Goal: Information Seeking & Learning: Learn about a topic

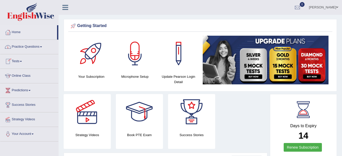
click at [22, 76] on link "Online Class" at bounding box center [29, 75] width 58 height 13
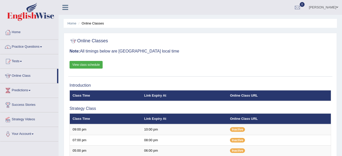
scroll to position [136, 0]
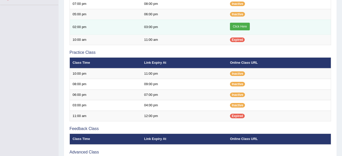
click at [242, 29] on link "Click Here" at bounding box center [240, 27] width 20 height 8
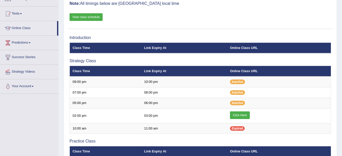
scroll to position [19, 0]
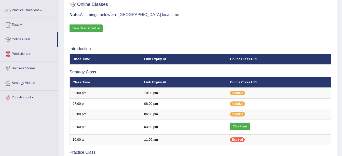
scroll to position [45, 0]
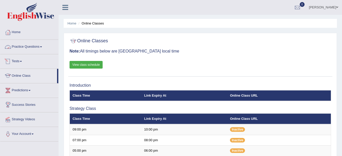
click at [39, 47] on link "Practice Questions" at bounding box center [29, 46] width 58 height 13
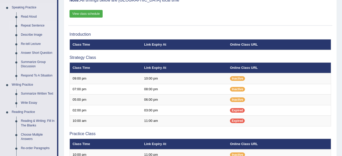
scroll to position [76, 0]
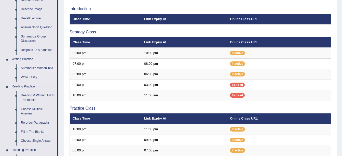
click at [33, 66] on link "Summarize Written Text" at bounding box center [38, 68] width 38 height 9
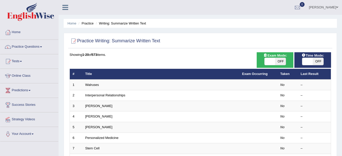
click at [278, 60] on span "OFF" at bounding box center [280, 61] width 11 height 7
checkbox input "true"
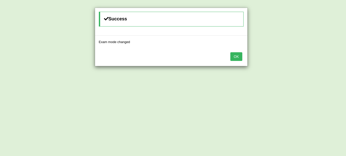
click at [237, 54] on button "OK" at bounding box center [236, 56] width 12 height 9
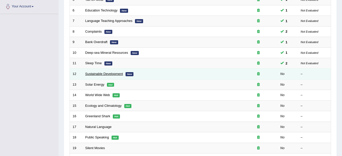
click at [114, 75] on link "Sustainable Development" at bounding box center [104, 74] width 38 height 4
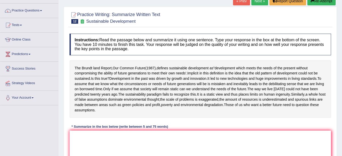
scroll to position [32, 0]
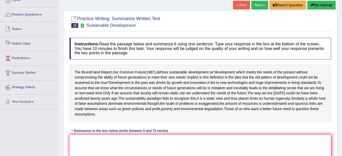
click at [27, 41] on link "Online Class" at bounding box center [29, 43] width 58 height 13
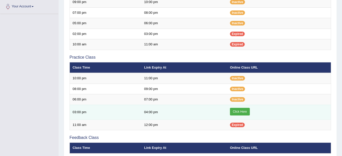
click at [245, 109] on link "Click Here" at bounding box center [240, 112] width 20 height 8
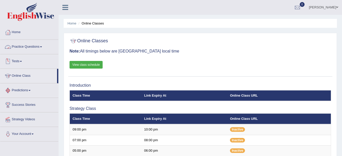
click at [36, 46] on link "Practice Questions" at bounding box center [29, 46] width 58 height 13
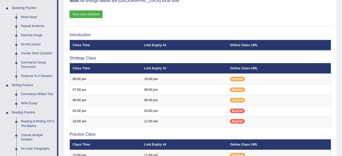
scroll to position [51, 0]
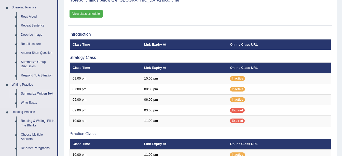
click at [42, 91] on link "Summarize Written Text" at bounding box center [38, 93] width 38 height 9
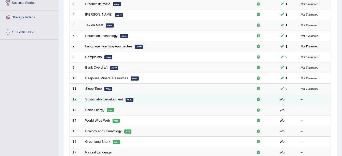
click at [121, 99] on link "Sustainable Development" at bounding box center [104, 99] width 38 height 4
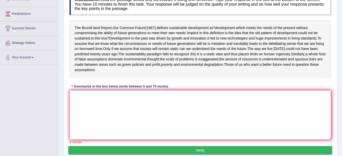
click at [107, 116] on textarea at bounding box center [200, 114] width 261 height 49
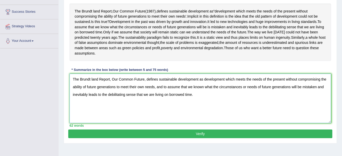
scroll to position [112, 0]
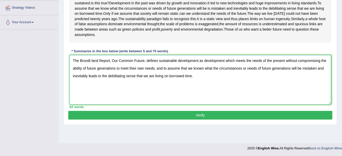
type textarea "The Brundt land Report, Our Common Future, defines sustainable development as d…"
click at [215, 119] on button "Verify" at bounding box center [200, 115] width 264 height 9
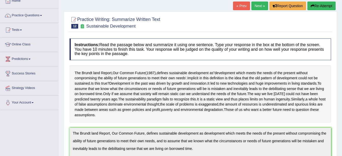
scroll to position [0, 0]
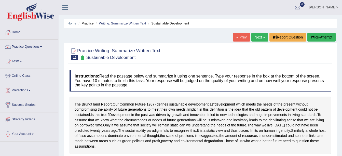
click at [22, 31] on link "Home" at bounding box center [29, 31] width 58 height 13
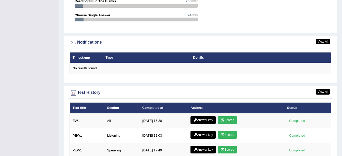
scroll to position [626, 0]
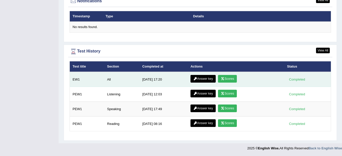
click at [206, 78] on link "Answer key" at bounding box center [202, 79] width 25 height 8
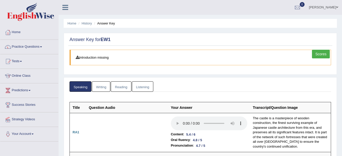
click at [144, 86] on link "Listening" at bounding box center [142, 86] width 21 height 10
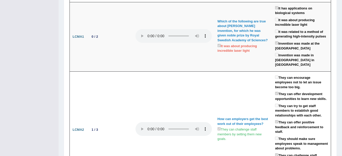
scroll to position [76, 0]
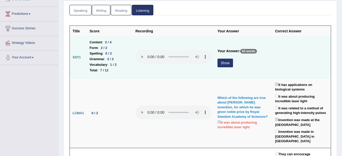
click at [224, 63] on button "Show" at bounding box center [225, 63] width 16 height 9
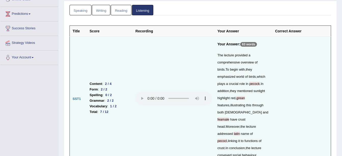
click at [289, 57] on td at bounding box center [301, 98] width 59 height 125
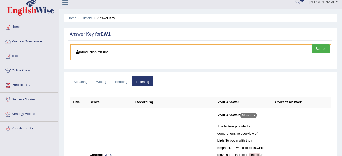
scroll to position [0, 0]
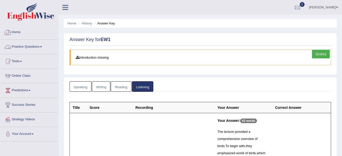
click at [40, 45] on link "Practice Questions" at bounding box center [29, 46] width 58 height 13
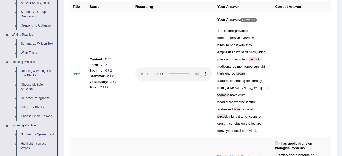
scroll to position [102, 0]
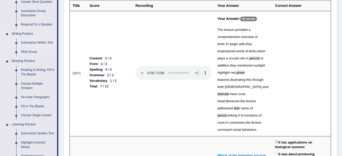
click at [34, 44] on link "Summarize Written Text" at bounding box center [38, 42] width 38 height 9
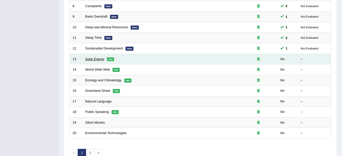
click at [101, 60] on link "Solar Energy" at bounding box center [94, 59] width 19 height 4
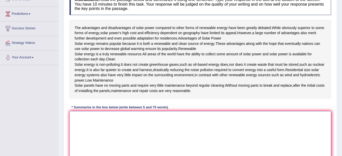
click at [114, 144] on textarea at bounding box center [200, 135] width 261 height 49
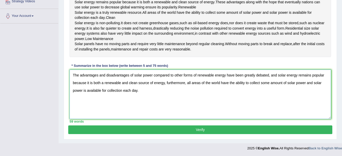
scroll to position [139, 0]
type textarea "The advantages and disadvantages of solar power compared to other forms of rene…"
click at [183, 133] on button "Verify" at bounding box center [200, 129] width 264 height 9
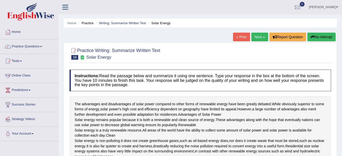
scroll to position [0, 0]
click at [33, 48] on link "Practice Questions" at bounding box center [29, 46] width 58 height 13
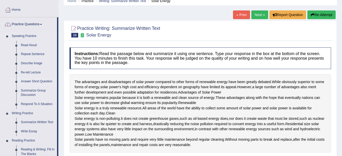
scroll to position [102, 0]
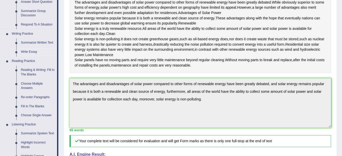
click at [32, 51] on link "Write Essay" at bounding box center [38, 51] width 38 height 9
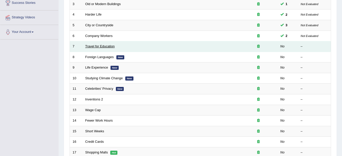
click at [92, 45] on link "Travel for Education" at bounding box center [100, 46] width 30 height 4
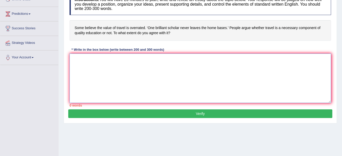
click at [153, 67] on textarea at bounding box center [200, 77] width 261 height 49
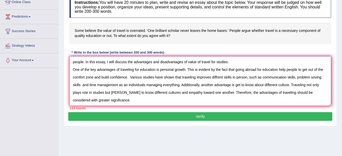
scroll to position [76, 0]
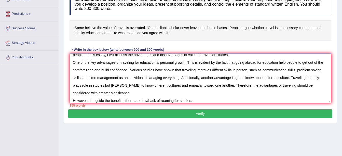
click at [273, 85] on textarea "The growing influence of role of traveling in quality education on our lives ha…" at bounding box center [200, 77] width 261 height 49
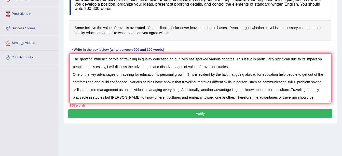
scroll to position [51, 0]
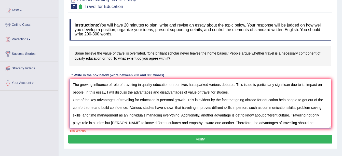
click at [132, 84] on textarea "The growing influence of role of traveling in quality education on our lives ha…" at bounding box center [200, 103] width 261 height 49
click at [128, 99] on textarea "The growing influence of role of travelling in quality education on our lives h…" at bounding box center [200, 103] width 261 height 49
click at [311, 113] on textarea "The growing influence of role of travelling in quality education on our lives h…" at bounding box center [200, 103] width 261 height 49
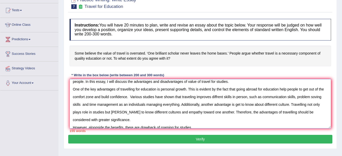
scroll to position [15, 0]
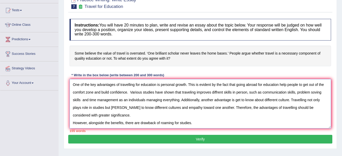
click at [196, 122] on textarea "The growing influence of role of travelling in quality education on our lives h…" at bounding box center [200, 103] width 261 height 49
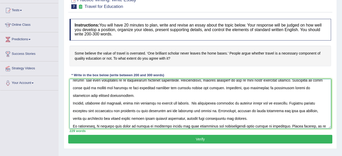
scroll to position [43, 0]
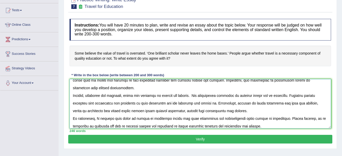
type textarea "The growing influence of role of travelling in quality education on our lives h…"
click at [171, 139] on button "Verify" at bounding box center [200, 139] width 264 height 9
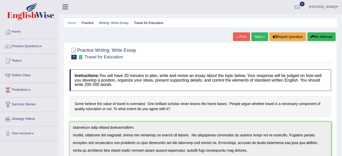
scroll to position [0, 0]
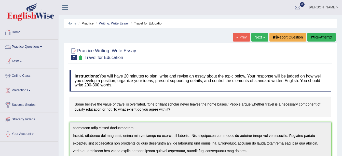
click at [20, 32] on link "Home" at bounding box center [29, 31] width 58 height 13
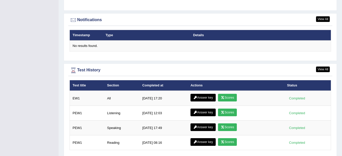
scroll to position [626, 0]
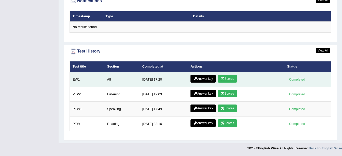
click at [227, 77] on link "Scores" at bounding box center [227, 79] width 19 height 8
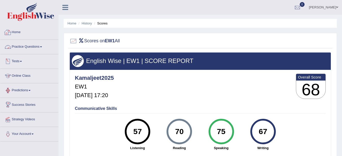
click at [23, 33] on link "Home" at bounding box center [29, 31] width 58 height 13
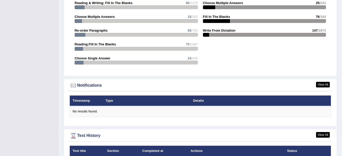
scroll to position [611, 0]
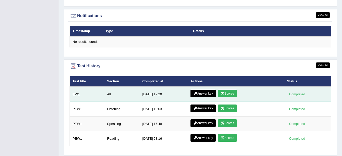
click at [196, 93] on link "Answer key" at bounding box center [202, 94] width 25 height 8
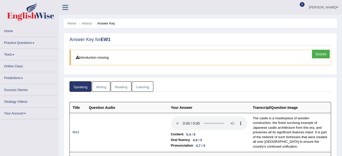
click at [101, 87] on link "Writing" at bounding box center [101, 86] width 18 height 10
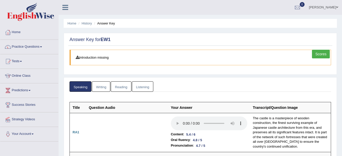
click at [99, 84] on link "Writing" at bounding box center [101, 86] width 18 height 10
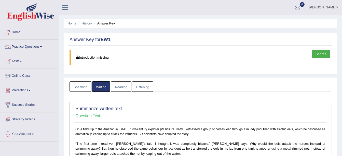
click at [35, 44] on link "Practice Questions" at bounding box center [29, 46] width 58 height 13
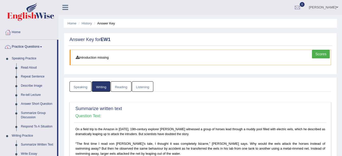
click at [295, 116] on h4 "Question Text:" at bounding box center [200, 116] width 250 height 5
click at [26, 69] on link "Read Aloud" at bounding box center [38, 67] width 38 height 9
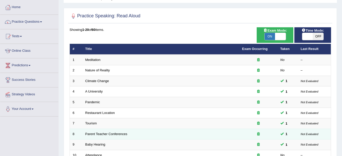
scroll to position [18, 0]
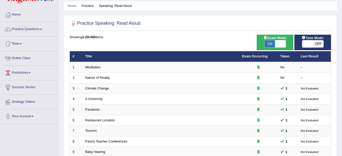
click at [323, 46] on span "OFF" at bounding box center [318, 43] width 11 height 7
checkbox input "true"
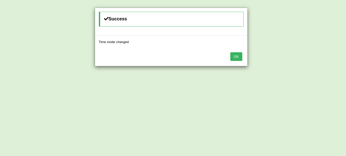
click at [238, 57] on button "OK" at bounding box center [236, 56] width 12 height 9
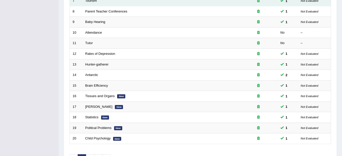
scroll to position [181, 0]
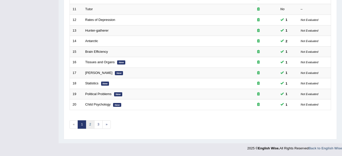
click at [91, 124] on link "2" at bounding box center [90, 124] width 8 height 8
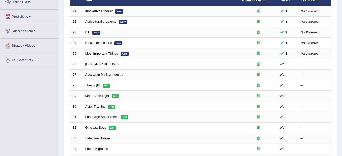
scroll to position [76, 0]
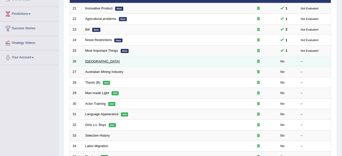
click at [102, 61] on link "[GEOGRAPHIC_DATA]" at bounding box center [102, 61] width 34 height 4
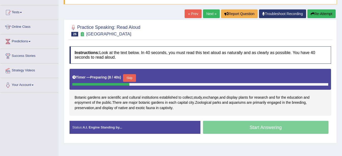
scroll to position [51, 0]
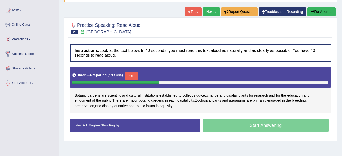
click at [131, 76] on button "Skip" at bounding box center [131, 76] width 13 height 8
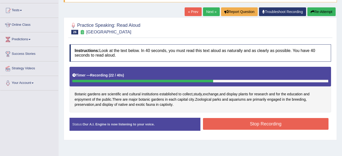
click at [233, 120] on button "Stop Recording" at bounding box center [266, 124] width 126 height 12
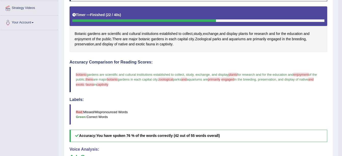
scroll to position [55, 0]
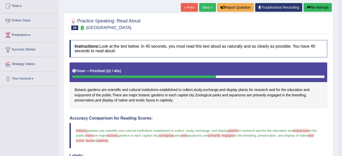
click at [83, 132] on blockquote "botanic baltic gardens are scientific and cultural institutions established to …" at bounding box center [199, 135] width 258 height 25
click at [83, 132] on span "botanic" at bounding box center [81, 131] width 11 height 4
click at [84, 91] on span "Botanic" at bounding box center [81, 89] width 12 height 5
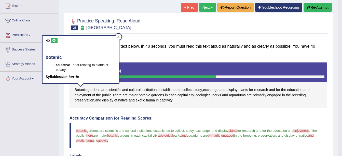
click at [55, 42] on button at bounding box center [54, 41] width 7 height 6
click at [205, 9] on link "Next »" at bounding box center [207, 7] width 17 height 9
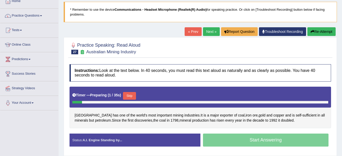
scroll to position [102, 0]
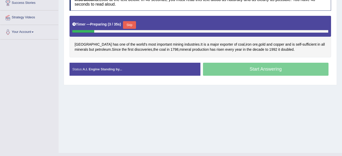
click at [126, 25] on button "Skip" at bounding box center [129, 25] width 13 height 8
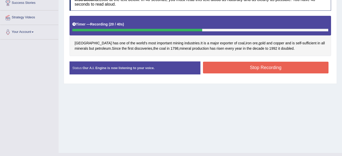
click at [260, 70] on button "Stop Recording" at bounding box center [266, 68] width 126 height 12
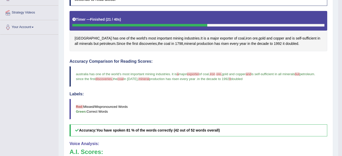
scroll to position [91, 0]
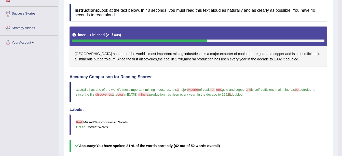
click at [273, 52] on span "copper" at bounding box center [278, 53] width 11 height 5
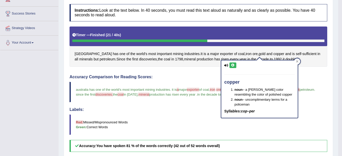
click at [231, 62] on div "copper noun – a [PERSON_NAME] color resembling the color of polished copper nou…" at bounding box center [259, 89] width 76 height 58
click at [233, 64] on icon at bounding box center [233, 65] width 4 height 3
click at [233, 67] on button at bounding box center [232, 65] width 7 height 6
click at [208, 72] on div "Instructions: Look at the text below. In 40 seconds, you must read this text al…" at bounding box center [198, 146] width 260 height 288
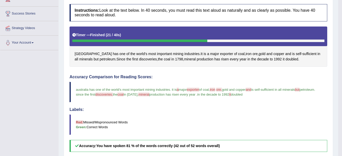
click at [196, 90] on span "exporter" at bounding box center [193, 90] width 12 height 4
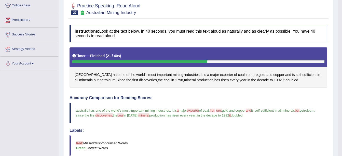
scroll to position [15, 0]
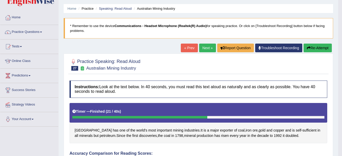
click at [209, 47] on link "Next »" at bounding box center [207, 48] width 17 height 9
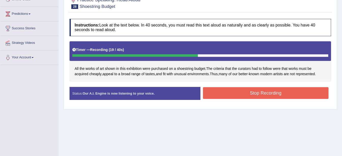
click at [224, 96] on button "Stop Recording" at bounding box center [266, 93] width 126 height 12
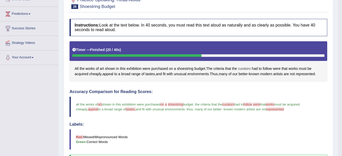
click at [246, 68] on span "curators" at bounding box center [244, 68] width 13 height 5
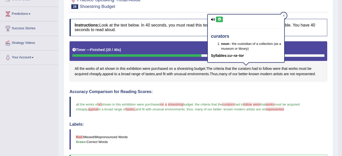
click at [219, 20] on icon at bounding box center [219, 19] width 4 height 3
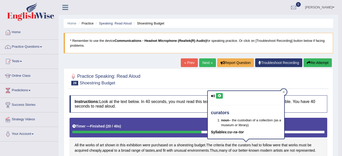
click at [206, 60] on link "Next »" at bounding box center [207, 62] width 17 height 9
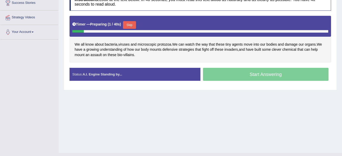
click at [130, 25] on button "Skip" at bounding box center [129, 25] width 13 height 8
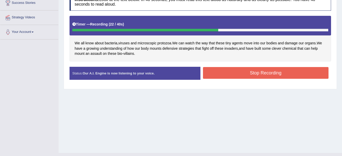
click at [247, 70] on button "Stop Recording" at bounding box center [266, 73] width 126 height 12
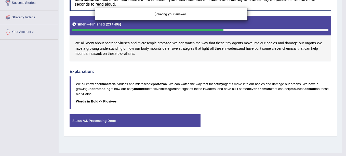
click at [100, 54] on div "Saving your answer..." at bounding box center [173, 78] width 346 height 156
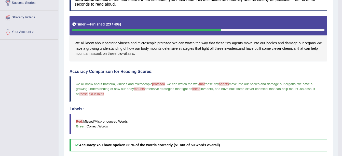
click at [102, 54] on span "assault" at bounding box center [95, 53] width 11 height 5
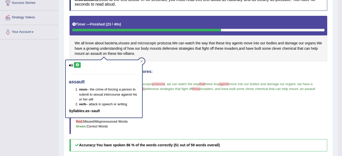
click at [76, 64] on icon at bounding box center [77, 64] width 4 height 3
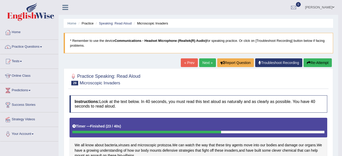
click at [203, 62] on link "Next »" at bounding box center [207, 62] width 17 height 9
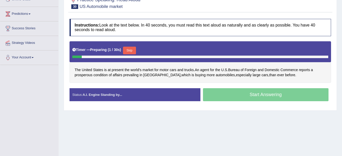
click at [133, 52] on button "Skip" at bounding box center [129, 51] width 13 height 8
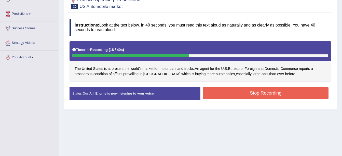
click at [238, 92] on button "Stop Recording" at bounding box center [266, 93] width 126 height 12
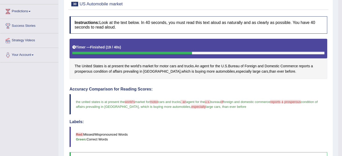
scroll to position [27, 0]
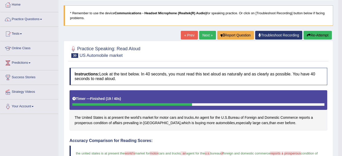
click at [209, 36] on link "Next »" at bounding box center [207, 35] width 17 height 9
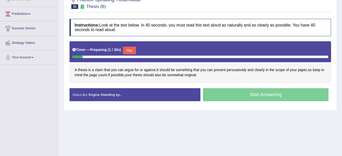
click at [132, 48] on button "Skip" at bounding box center [129, 51] width 13 height 8
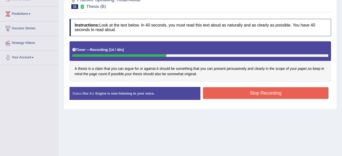
click at [299, 93] on button "Stop Recording" at bounding box center [266, 93] width 126 height 12
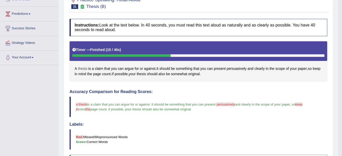
click at [79, 69] on span "thesis" at bounding box center [82, 68] width 9 height 5
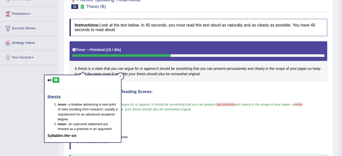
click at [55, 78] on icon at bounding box center [56, 79] width 4 height 3
click at [180, 127] on div "Labels: Red: Missed/Mispronounced Words Green: Correct Words" at bounding box center [199, 135] width 258 height 27
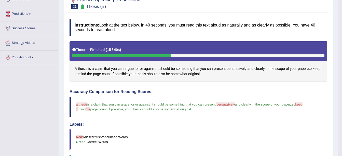
click at [239, 69] on span "persuasively" at bounding box center [237, 68] width 20 height 5
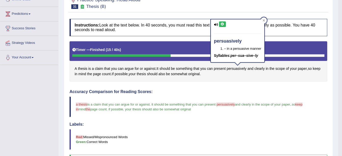
click at [224, 23] on icon at bounding box center [222, 24] width 4 height 3
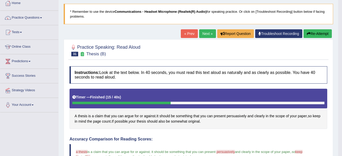
scroll to position [25, 0]
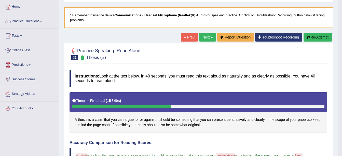
click at [207, 38] on link "Next »" at bounding box center [207, 37] width 17 height 9
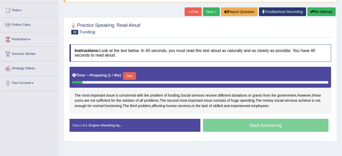
click at [127, 77] on button "Skip" at bounding box center [129, 76] width 13 height 8
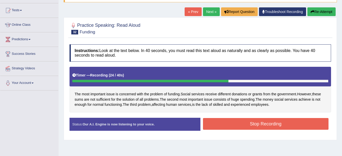
click at [226, 126] on button "Stop Recording" at bounding box center [266, 124] width 126 height 12
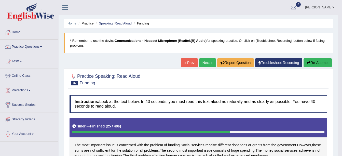
click at [209, 63] on link "Next »" at bounding box center [207, 62] width 17 height 9
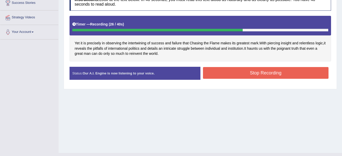
click at [222, 71] on button "Stop Recording" at bounding box center [266, 73] width 126 height 12
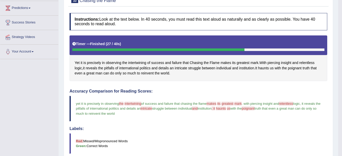
scroll to position [33, 0]
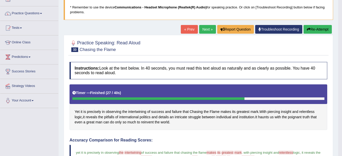
click at [202, 28] on link "Next »" at bounding box center [207, 29] width 17 height 9
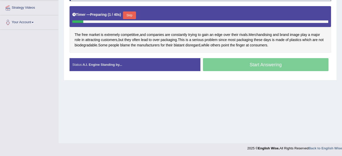
click at [125, 12] on button "Skip" at bounding box center [129, 15] width 13 height 8
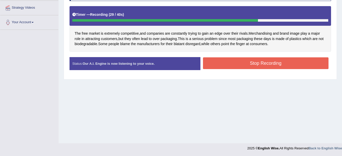
click at [240, 61] on button "Stop Recording" at bounding box center [266, 63] width 126 height 12
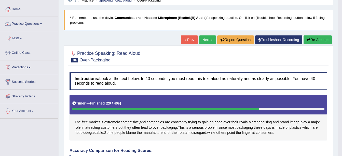
scroll to position [4, 0]
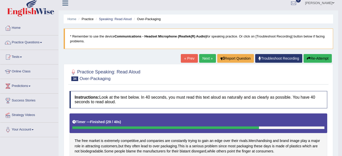
click at [204, 58] on link "Next »" at bounding box center [207, 58] width 17 height 9
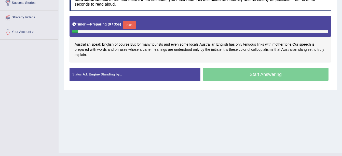
click at [128, 23] on button "Skip" at bounding box center [129, 25] width 13 height 8
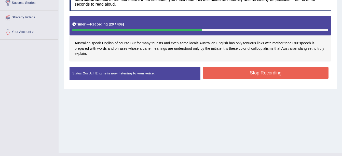
click at [238, 77] on button "Stop Recording" at bounding box center [266, 73] width 126 height 12
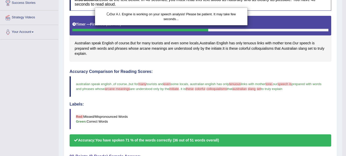
click at [268, 47] on div "Our A.I. Engine is working on your speech analysis! Please be patient. It may t…" at bounding box center [173, 78] width 346 height 156
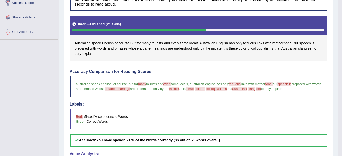
click at [268, 47] on span "colloquialisms" at bounding box center [262, 48] width 22 height 5
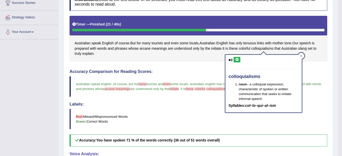
click at [238, 61] on icon at bounding box center [237, 59] width 4 height 3
click at [308, 59] on div "Australian speak English of course . But for many tourists and even some locals…" at bounding box center [199, 39] width 258 height 46
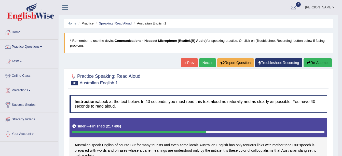
click at [206, 62] on link "Next »" at bounding box center [207, 62] width 17 height 9
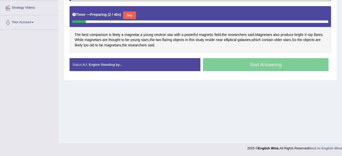
click at [129, 15] on button "Skip" at bounding box center [129, 15] width 13 height 8
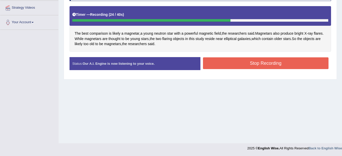
click at [245, 61] on button "Stop Recording" at bounding box center [266, 63] width 126 height 12
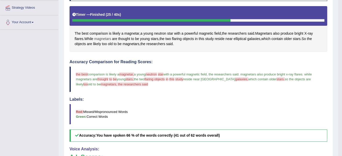
click at [102, 39] on span "magnetars" at bounding box center [102, 38] width 17 height 5
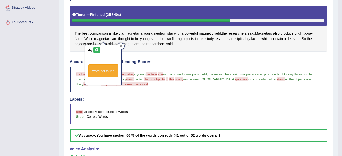
click at [122, 45] on div at bounding box center [121, 46] width 6 height 6
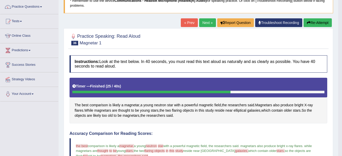
scroll to position [25, 0]
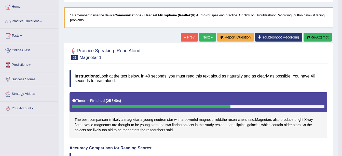
click at [310, 34] on button "Re-Attempt" at bounding box center [317, 37] width 28 height 9
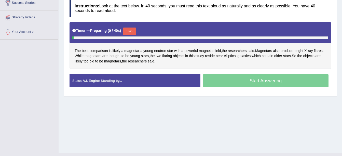
scroll to position [102, 0]
click at [130, 33] on button "Skip" at bounding box center [129, 31] width 13 height 8
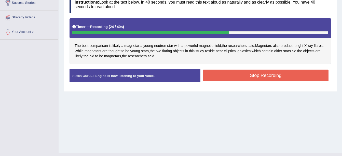
click at [246, 79] on button "Stop Recording" at bounding box center [266, 76] width 126 height 12
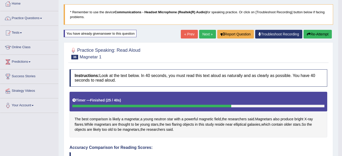
scroll to position [0, 0]
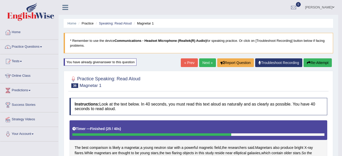
click at [209, 65] on link "Next »" at bounding box center [207, 62] width 17 height 9
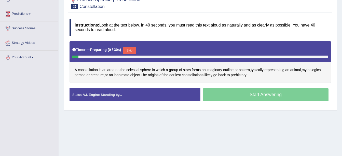
scroll to position [76, 0]
click at [130, 48] on button "Skip" at bounding box center [129, 51] width 13 height 8
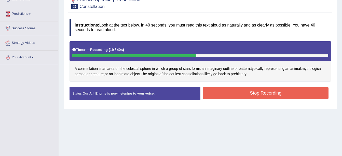
click at [279, 89] on button "Stop Recording" at bounding box center [266, 93] width 126 height 12
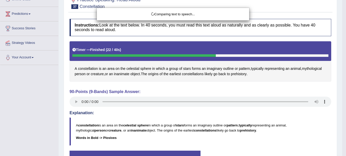
click at [76, 100] on div "Comparing text to speech..." at bounding box center [173, 78] width 346 height 156
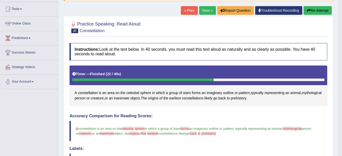
scroll to position [0, 0]
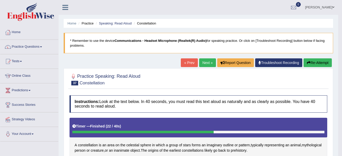
click at [322, 63] on button "Re-Attempt" at bounding box center [317, 62] width 28 height 9
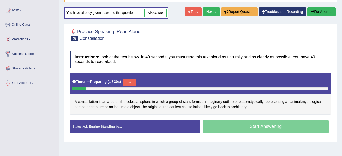
click at [130, 80] on button "Skip" at bounding box center [129, 82] width 13 height 8
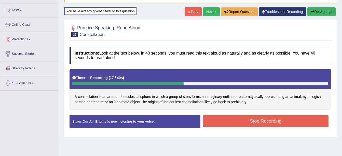
click at [263, 119] on button "Stop Recording" at bounding box center [266, 121] width 126 height 12
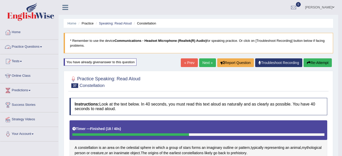
click at [29, 46] on link "Practice Questions" at bounding box center [29, 46] width 58 height 13
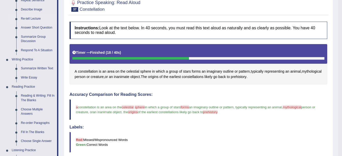
scroll to position [51, 0]
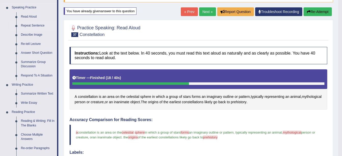
click at [31, 23] on link "Repeat Sentence" at bounding box center [38, 25] width 38 height 9
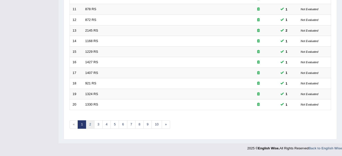
click at [89, 122] on link "2" at bounding box center [90, 124] width 8 height 8
click at [106, 125] on link "4" at bounding box center [106, 124] width 8 height 8
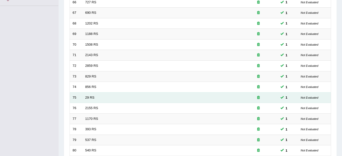
scroll to position [178, 0]
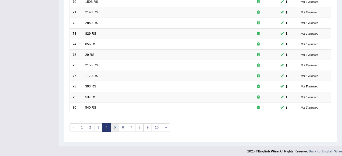
click at [113, 129] on link "5" at bounding box center [114, 127] width 8 height 8
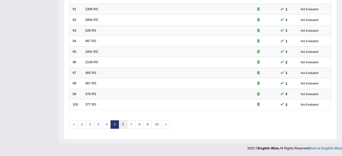
click at [122, 128] on link "6" at bounding box center [123, 124] width 8 height 8
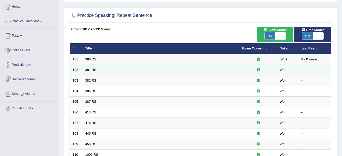
click at [88, 71] on link "381 RS" at bounding box center [90, 70] width 11 height 4
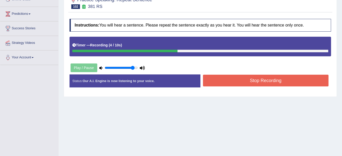
click at [238, 76] on button "Stop Recording" at bounding box center [266, 81] width 126 height 12
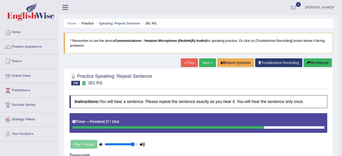
click at [206, 64] on link "Next »" at bounding box center [207, 62] width 17 height 9
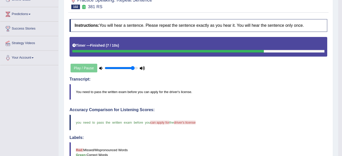
scroll to position [76, 0]
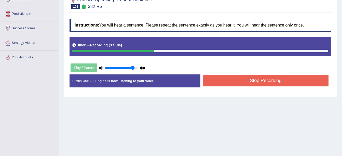
click at [230, 79] on button "Stop Recording" at bounding box center [266, 81] width 126 height 12
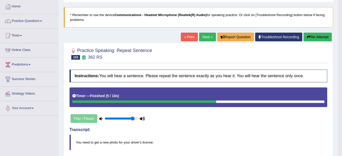
scroll to position [25, 0]
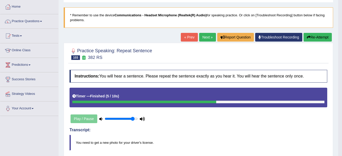
click at [204, 37] on link "Next »" at bounding box center [207, 37] width 17 height 9
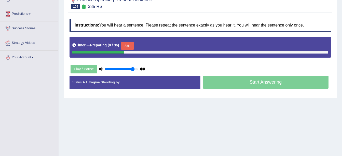
scroll to position [76, 0]
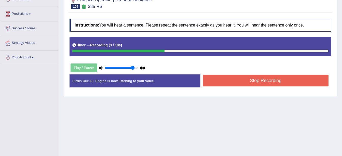
click at [247, 82] on button "Stop Recording" at bounding box center [266, 81] width 126 height 12
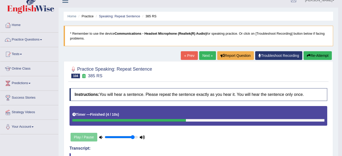
scroll to position [0, 0]
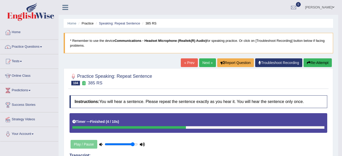
click at [210, 61] on link "Next »" at bounding box center [207, 62] width 17 height 9
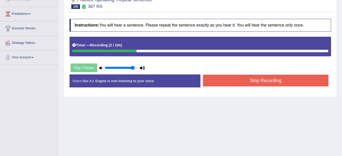
click at [249, 80] on button "Stop Recording" at bounding box center [266, 81] width 126 height 12
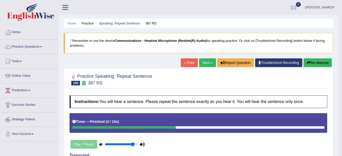
click at [212, 65] on link "Next »" at bounding box center [207, 62] width 17 height 9
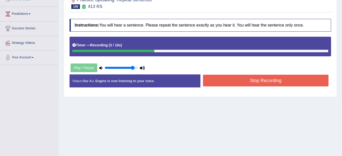
click at [262, 85] on button "Stop Recording" at bounding box center [266, 81] width 126 height 12
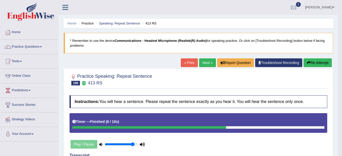
click at [205, 62] on link "Next »" at bounding box center [207, 62] width 17 height 9
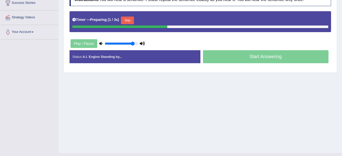
scroll to position [102, 0]
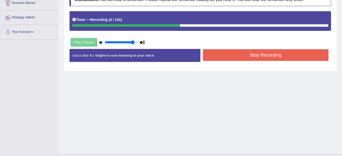
click at [256, 60] on button "Stop Recording" at bounding box center [266, 55] width 126 height 12
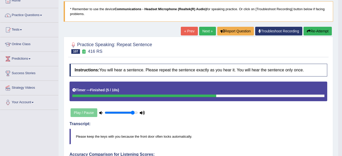
scroll to position [25, 0]
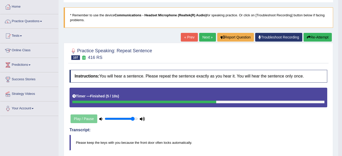
click at [207, 39] on link "Next »" at bounding box center [207, 37] width 17 height 9
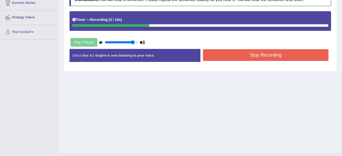
click at [243, 54] on button "Stop Recording" at bounding box center [266, 55] width 126 height 12
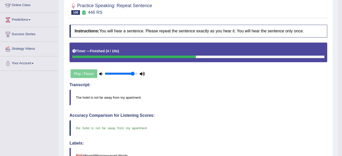
scroll to position [25, 0]
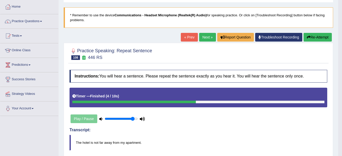
click at [205, 40] on link "Next »" at bounding box center [207, 37] width 17 height 9
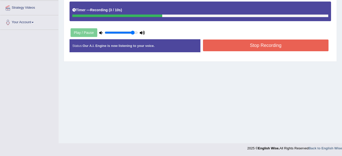
click at [232, 50] on button "Stop Recording" at bounding box center [266, 45] width 126 height 12
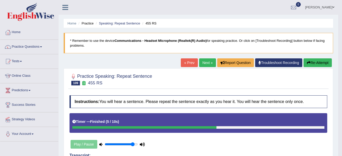
click at [209, 64] on link "Next »" at bounding box center [207, 62] width 17 height 9
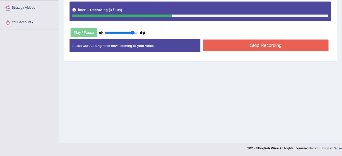
drag, startPoint x: 255, startPoint y: 49, endPoint x: 255, endPoint y: 52, distance: 2.6
click at [255, 49] on button "Stop Recording" at bounding box center [266, 45] width 126 height 12
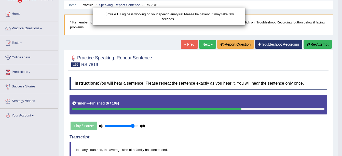
scroll to position [10, 0]
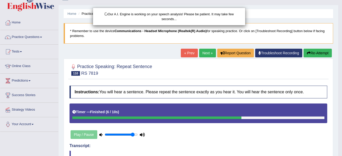
click at [202, 46] on div "Our A.I. Engine is working on your speech analysis! Please be patient. It may t…" at bounding box center [171, 78] width 342 height 156
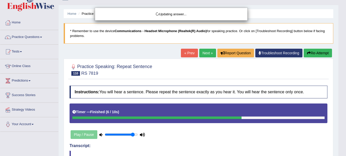
click at [205, 52] on body "Toggle navigation Home Practice Questions Speaking Practice Read Aloud Repeat S…" at bounding box center [173, 68] width 346 height 156
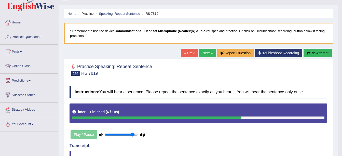
click at [204, 52] on link "Next »" at bounding box center [207, 53] width 17 height 9
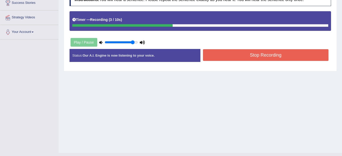
click at [282, 57] on button "Stop Recording" at bounding box center [266, 55] width 126 height 12
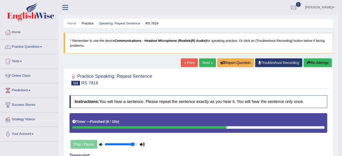
click at [209, 65] on link "Next »" at bounding box center [207, 62] width 17 height 9
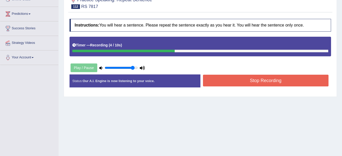
click at [236, 84] on button "Stop Recording" at bounding box center [266, 81] width 126 height 12
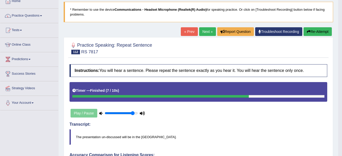
scroll to position [11, 0]
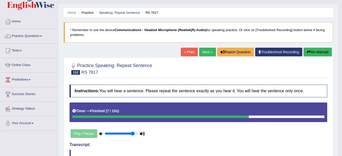
click at [213, 53] on link "Next »" at bounding box center [207, 52] width 17 height 9
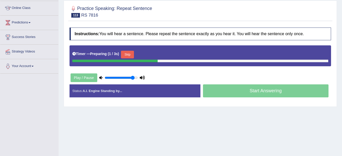
scroll to position [76, 0]
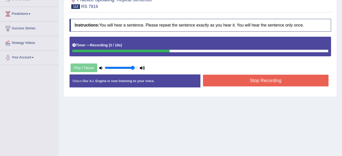
click at [264, 85] on button "Stop Recording" at bounding box center [266, 81] width 126 height 12
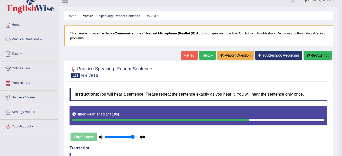
scroll to position [0, 0]
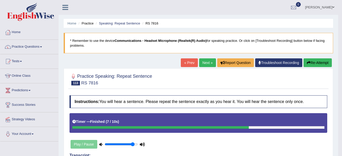
click at [208, 59] on link "Next »" at bounding box center [207, 62] width 17 height 9
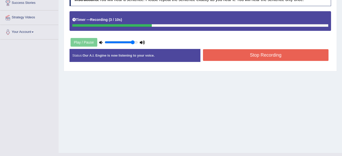
click at [234, 59] on button "Stop Recording" at bounding box center [266, 55] width 126 height 12
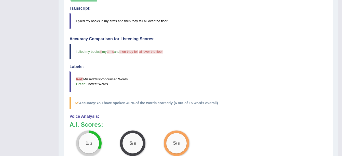
scroll to position [62, 0]
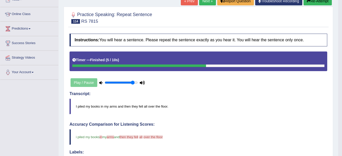
click at [206, 2] on link "Next »" at bounding box center [207, 1] width 17 height 9
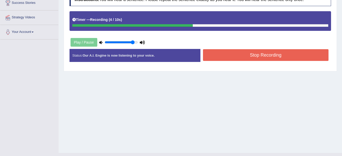
click at [263, 58] on button "Stop Recording" at bounding box center [266, 55] width 126 height 12
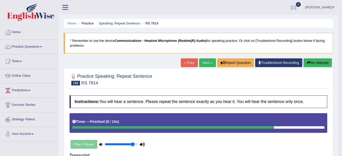
click at [213, 65] on link "Next »" at bounding box center [207, 62] width 17 height 9
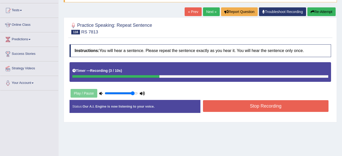
click at [245, 112] on button "Stop Recording" at bounding box center [266, 106] width 126 height 12
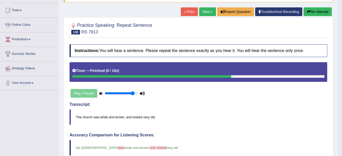
click at [211, 11] on link "Next »" at bounding box center [207, 11] width 17 height 9
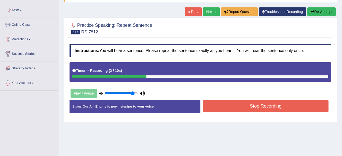
click at [279, 103] on button "Stop Recording" at bounding box center [266, 106] width 126 height 12
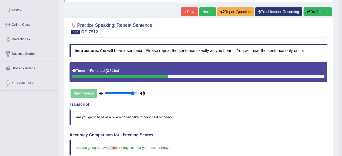
click at [205, 8] on link "Next »" at bounding box center [207, 11] width 17 height 9
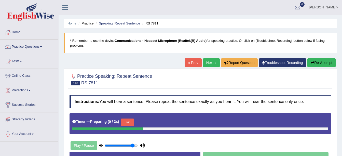
scroll to position [51, 0]
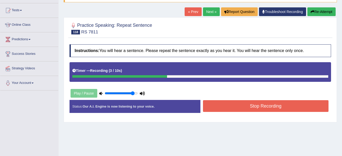
click at [271, 108] on button "Stop Recording" at bounding box center [266, 106] width 126 height 12
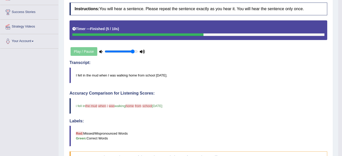
scroll to position [25, 0]
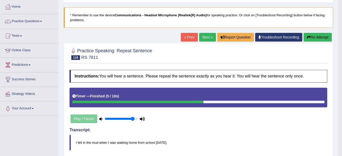
click at [211, 39] on link "Next »" at bounding box center [207, 37] width 17 height 9
click at [204, 37] on link "Next »" at bounding box center [207, 37] width 17 height 9
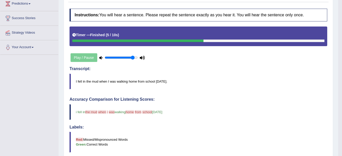
scroll to position [102, 0]
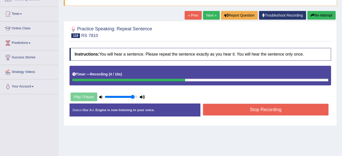
scroll to position [51, 0]
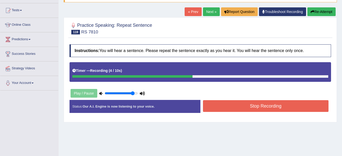
click at [267, 101] on button "Stop Recording" at bounding box center [266, 106] width 126 height 12
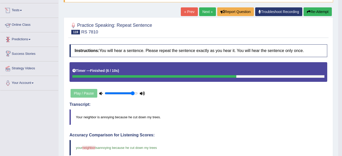
scroll to position [25, 0]
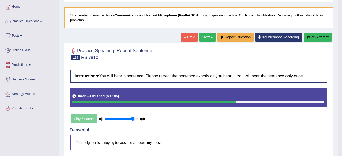
click at [22, 22] on link "Practice Questions" at bounding box center [29, 20] width 58 height 13
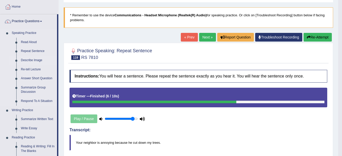
click at [27, 61] on link "Describe Image" at bounding box center [38, 60] width 38 height 9
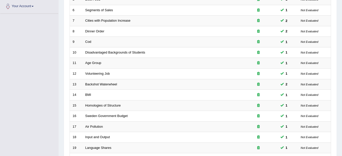
scroll to position [178, 0]
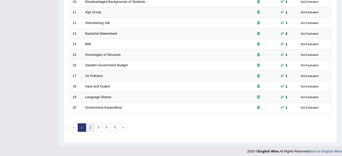
click at [92, 128] on link "2" at bounding box center [90, 127] width 8 height 8
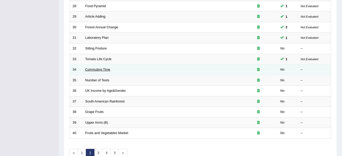
click at [107, 68] on link "Commuting Time" at bounding box center [97, 69] width 25 height 4
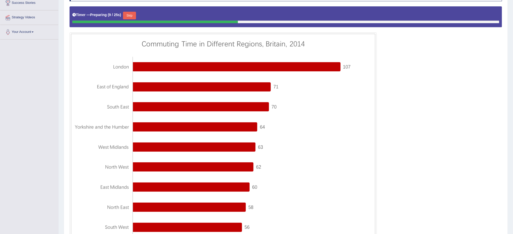
scroll to position [89, 0]
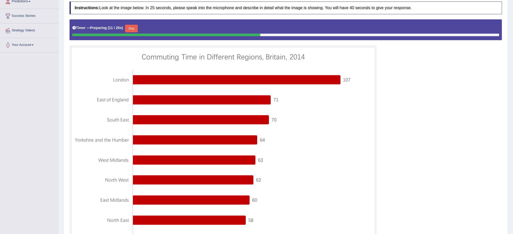
click at [137, 31] on button "Skip" at bounding box center [131, 29] width 13 height 8
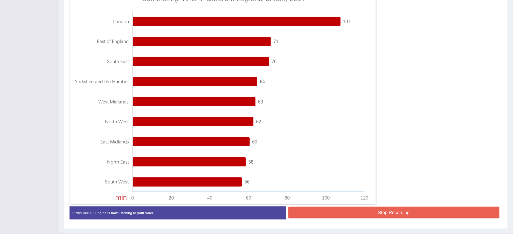
scroll to position [159, 0]
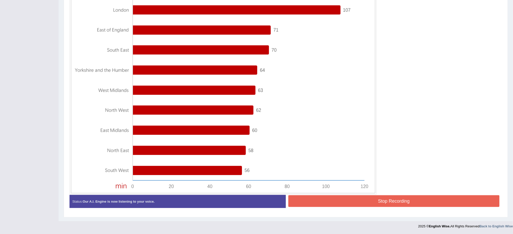
click at [342, 156] on button "Stop Recording" at bounding box center [393, 201] width 211 height 12
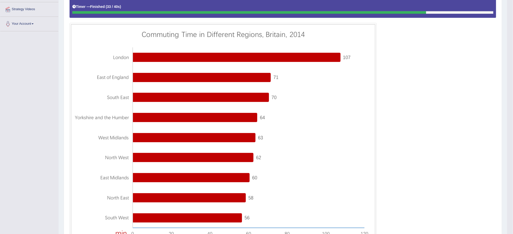
scroll to position [6, 0]
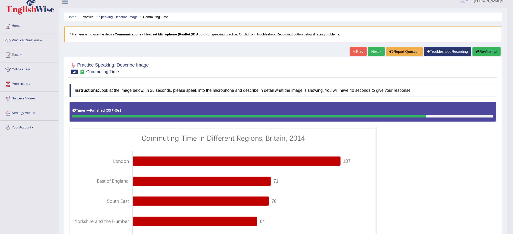
click at [342, 56] on link "Next »" at bounding box center [376, 51] width 17 height 9
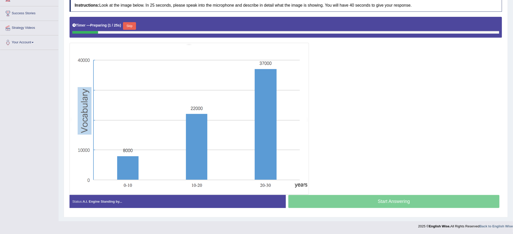
click at [127, 22] on button "Skip" at bounding box center [129, 26] width 13 height 8
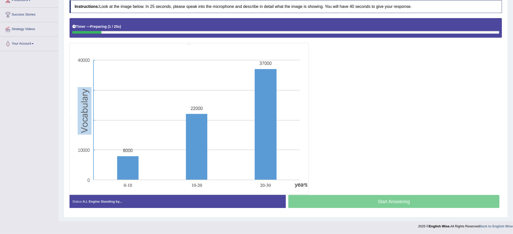
scroll to position [92, 0]
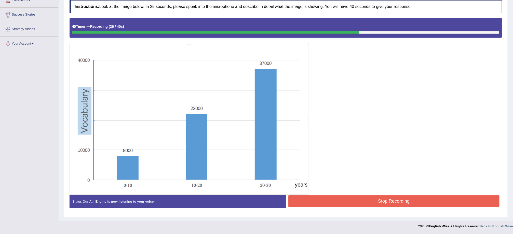
click at [355, 197] on button "Stop Recording" at bounding box center [393, 201] width 211 height 12
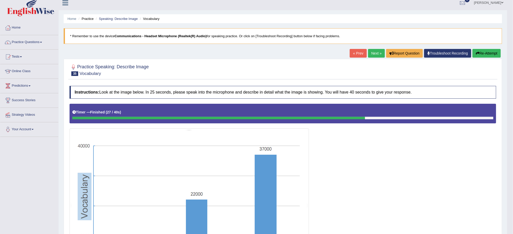
scroll to position [0, 0]
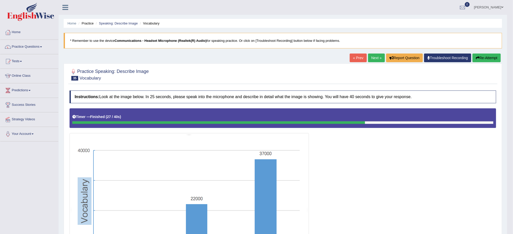
click at [372, 60] on link "Next »" at bounding box center [376, 57] width 17 height 9
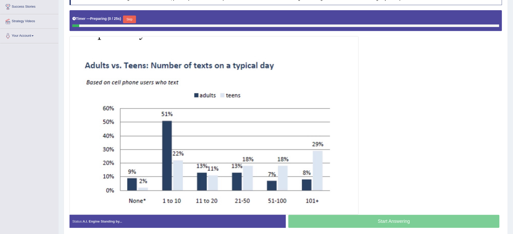
scroll to position [108, 0]
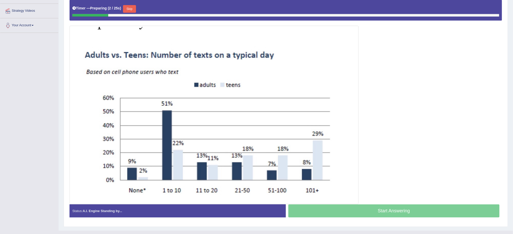
click at [124, 8] on button "Skip" at bounding box center [129, 9] width 13 height 8
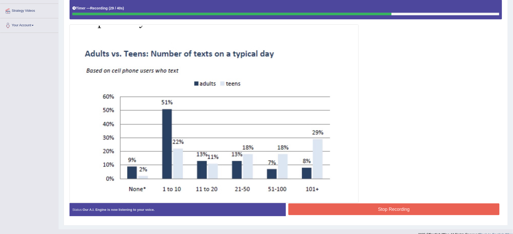
click at [355, 210] on button "Stop Recording" at bounding box center [393, 209] width 211 height 12
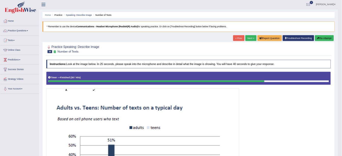
scroll to position [0, 0]
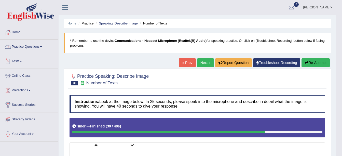
click at [23, 47] on link "Practice Questions" at bounding box center [29, 46] width 58 height 13
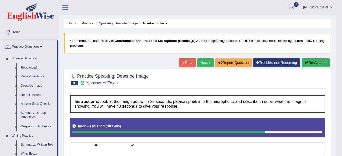
click at [27, 95] on link "Re-tell Lecture" at bounding box center [38, 94] width 38 height 9
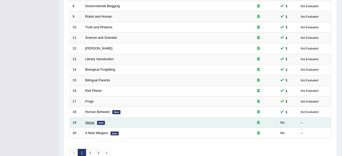
click at [90, 121] on link "Venus" at bounding box center [89, 122] width 9 height 4
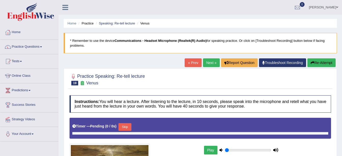
type input "0.9"
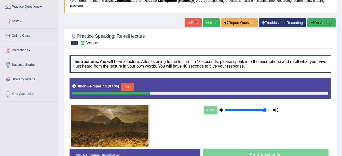
scroll to position [76, 0]
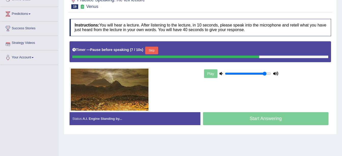
click at [150, 47] on button "Skip" at bounding box center [151, 51] width 13 height 8
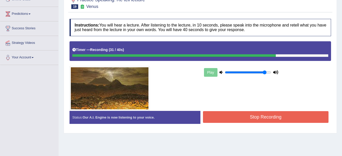
click at [232, 112] on button "Stop Recording" at bounding box center [266, 117] width 126 height 12
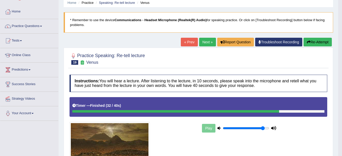
scroll to position [16, 0]
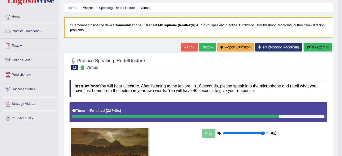
click at [27, 59] on link "Online Class" at bounding box center [29, 59] width 58 height 13
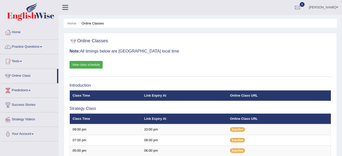
click at [91, 63] on link "View class schedule" at bounding box center [86, 65] width 33 height 8
click at [29, 46] on link "Practice Questions" at bounding box center [29, 46] width 58 height 13
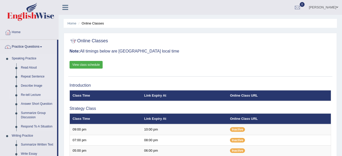
click at [26, 91] on link "Re-tell Lecture" at bounding box center [38, 94] width 38 height 9
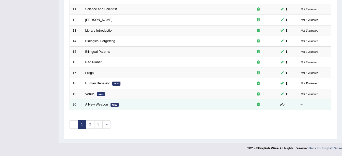
click at [93, 105] on link "A New Weapon" at bounding box center [96, 104] width 23 height 4
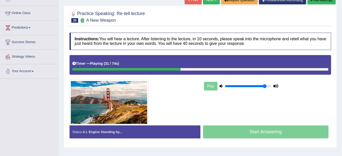
scroll to position [25, 0]
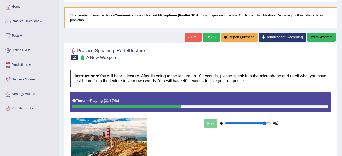
click at [75, 99] on icon at bounding box center [74, 101] width 4 height 4
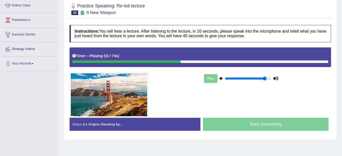
scroll to position [102, 0]
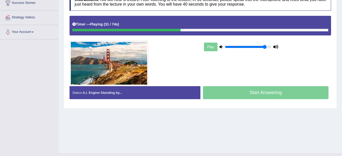
click at [213, 45] on div "Play" at bounding box center [241, 46] width 76 height 13
drag, startPoint x: 74, startPoint y: 25, endPoint x: 112, endPoint y: 24, distance: 38.7
click at [72, 19] on div "Timer — Playing ( 31 / 74s ) Skip" at bounding box center [200, 26] width 261 height 20
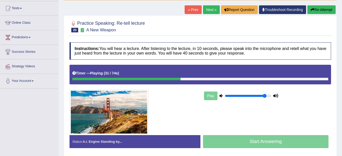
scroll to position [25, 0]
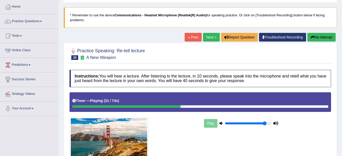
click at [319, 38] on button "Re-Attempt" at bounding box center [321, 37] width 28 height 9
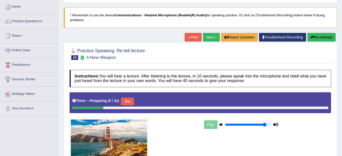
scroll to position [25, 0]
click at [124, 100] on button "Skip" at bounding box center [127, 102] width 13 height 8
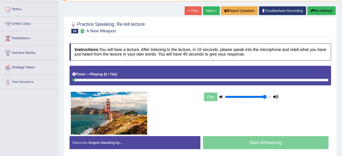
scroll to position [102, 0]
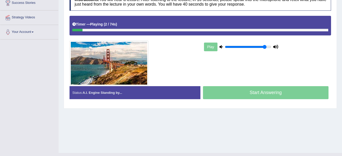
click at [115, 31] on div "Timer — Playing ( 2 / 74s ) Skip" at bounding box center [200, 26] width 261 height 20
click at [115, 31] on div at bounding box center [200, 30] width 256 height 3
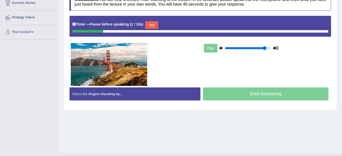
click at [154, 24] on button "Skip" at bounding box center [151, 25] width 13 height 8
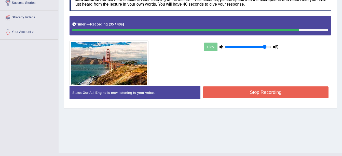
click at [251, 89] on button "Stop Recording" at bounding box center [266, 92] width 126 height 12
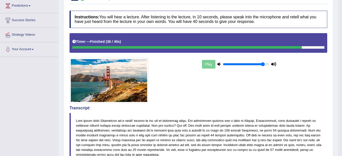
scroll to position [25, 0]
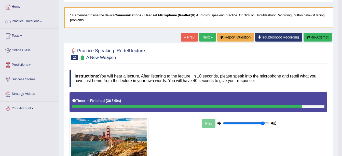
drag, startPoint x: 272, startPoint y: 44, endPoint x: 306, endPoint y: 59, distance: 36.5
drag, startPoint x: 306, startPoint y: 59, endPoint x: 346, endPoint y: 169, distance: 117.2
click at [342, 130] on html "Toggle navigation Home Practice Questions Speaking Practice Read Aloud Repeat S…" at bounding box center [171, 53] width 342 height 156
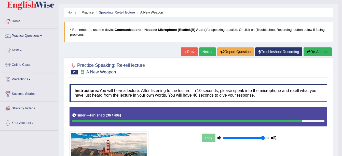
scroll to position [0, 0]
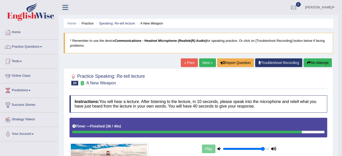
click at [210, 60] on link "Next »" at bounding box center [207, 62] width 17 height 9
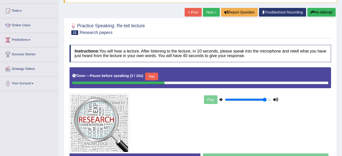
scroll to position [51, 0]
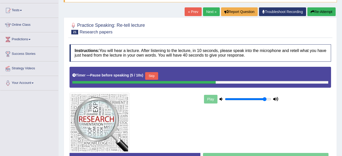
click at [154, 75] on button "Skip" at bounding box center [151, 76] width 13 height 8
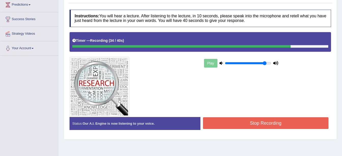
scroll to position [102, 0]
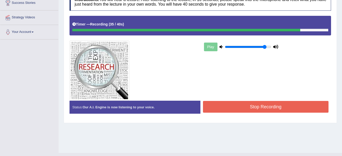
click at [254, 108] on button "Stop Recording" at bounding box center [266, 107] width 126 height 12
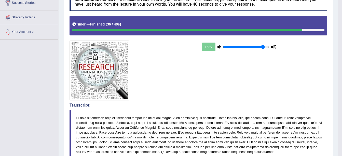
scroll to position [0, 0]
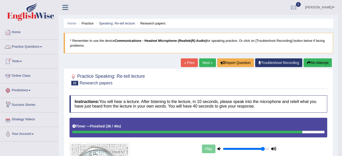
click at [27, 50] on link "Practice Questions" at bounding box center [29, 46] width 58 height 13
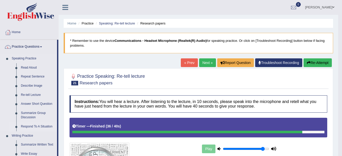
click at [33, 127] on link "Respond To A Situation" at bounding box center [38, 126] width 38 height 9
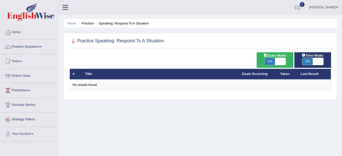
click at [273, 62] on span "ON" at bounding box center [270, 61] width 11 height 7
checkbox input "false"
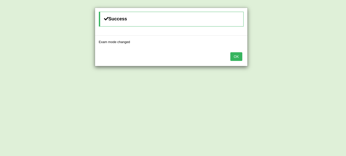
click at [232, 57] on button "OK" at bounding box center [236, 56] width 12 height 9
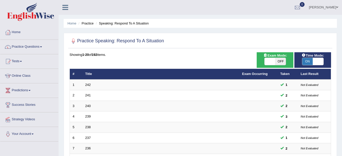
click at [310, 61] on span "ON" at bounding box center [307, 61] width 11 height 7
checkbox input "false"
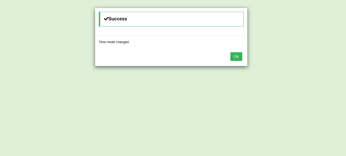
click at [237, 60] on button "OK" at bounding box center [236, 56] width 12 height 9
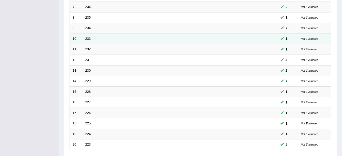
scroll to position [181, 0]
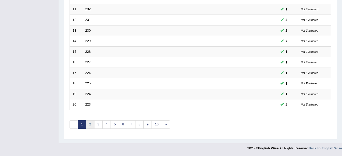
click at [93, 126] on link "2" at bounding box center [90, 124] width 8 height 8
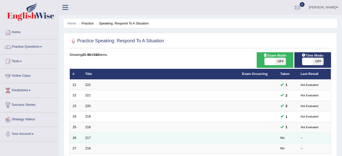
click at [81, 139] on td "26" at bounding box center [76, 137] width 13 height 11
click at [86, 138] on link "217" at bounding box center [88, 138] width 6 height 4
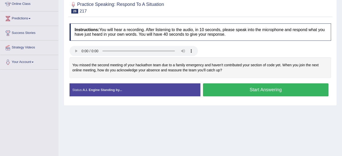
scroll to position [76, 0]
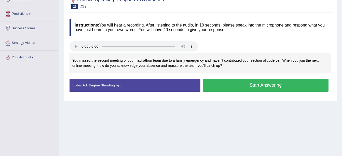
click at [268, 87] on button "Start Answering" at bounding box center [266, 85] width 126 height 13
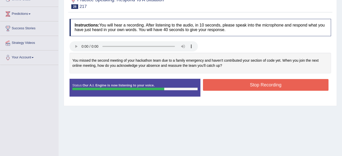
click at [247, 84] on button "Stop Recording" at bounding box center [266, 85] width 126 height 12
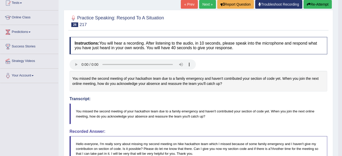
scroll to position [51, 0]
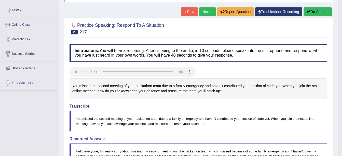
click at [207, 10] on link "Next »" at bounding box center [207, 11] width 17 height 9
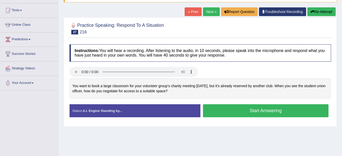
click at [289, 113] on button "Start Answering" at bounding box center [266, 110] width 126 height 13
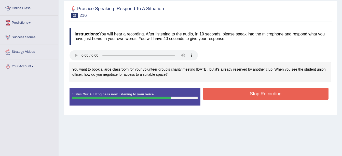
scroll to position [76, 0]
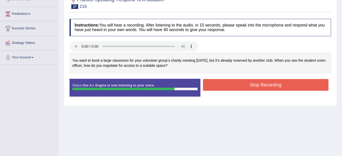
click at [288, 91] on div "Stop Recording" at bounding box center [265, 85] width 131 height 13
click at [288, 89] on button "Stop Recording" at bounding box center [266, 85] width 126 height 12
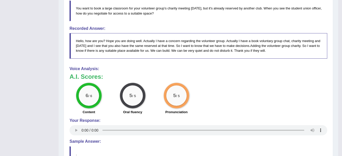
scroll to position [153, 0]
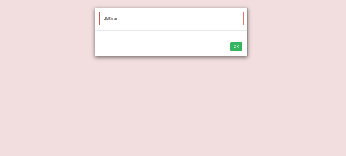
click at [310, 57] on div "Error OK" at bounding box center [173, 78] width 346 height 156
click at [258, 61] on div "Error OK" at bounding box center [173, 78] width 346 height 156
click at [239, 47] on button "OK" at bounding box center [236, 46] width 12 height 9
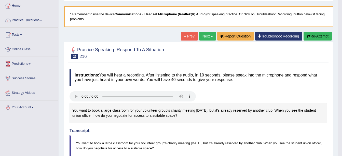
scroll to position [25, 0]
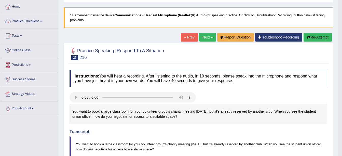
click at [30, 25] on link "Practice Questions" at bounding box center [29, 20] width 58 height 13
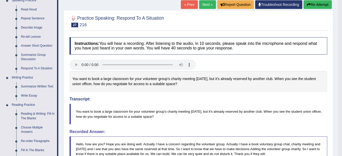
scroll to position [102, 0]
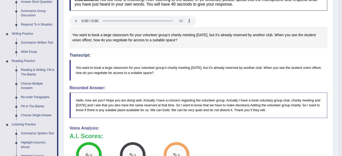
click at [30, 12] on link "Summarize Group Discussion" at bounding box center [38, 13] width 38 height 13
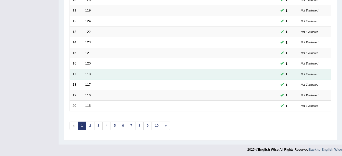
scroll to position [181, 0]
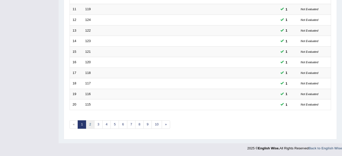
click at [91, 126] on link "2" at bounding box center [90, 124] width 8 height 8
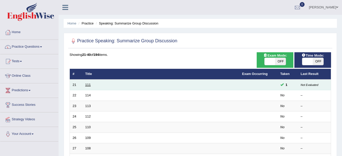
click at [88, 86] on link "111" at bounding box center [88, 85] width 6 height 4
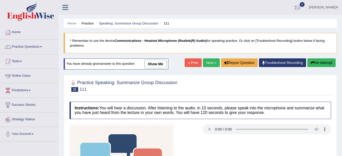
click at [153, 63] on link "show me" at bounding box center [155, 64] width 22 height 9
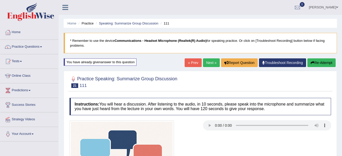
click at [210, 59] on link "Next »" at bounding box center [211, 62] width 17 height 9
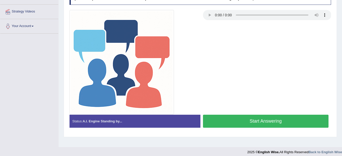
scroll to position [112, 0]
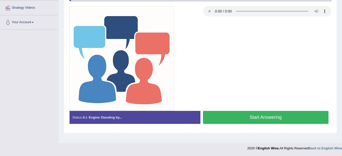
click at [237, 120] on button "Start Answering" at bounding box center [266, 117] width 126 height 13
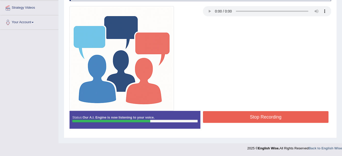
click at [249, 115] on button "Stop Recording" at bounding box center [266, 117] width 126 height 12
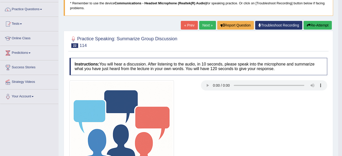
scroll to position [0, 0]
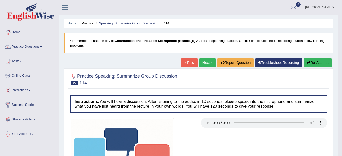
click at [31, 49] on link "Practice Questions" at bounding box center [29, 46] width 58 height 13
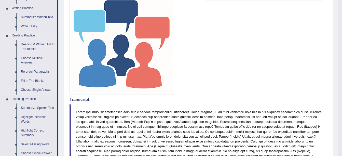
scroll to position [102, 0]
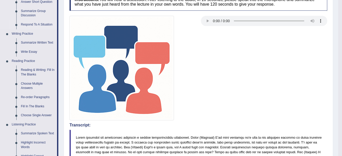
click at [34, 24] on link "Respond To A Situation" at bounding box center [38, 24] width 38 height 9
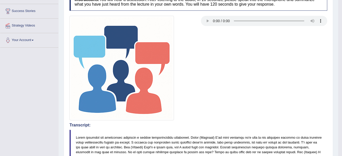
scroll to position [102, 0]
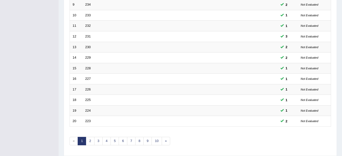
scroll to position [181, 0]
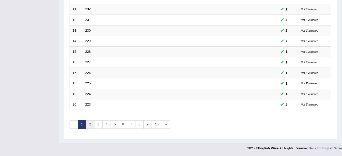
click at [89, 121] on link "2" at bounding box center [90, 124] width 8 height 8
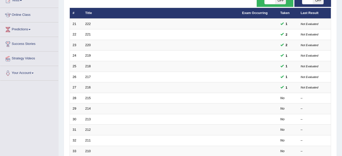
scroll to position [102, 0]
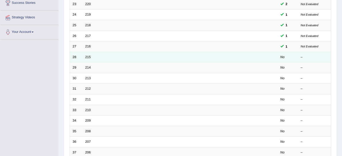
click at [85, 56] on td "215" at bounding box center [160, 57] width 157 height 11
click at [85, 58] on td "215" at bounding box center [160, 57] width 157 height 11
click at [85, 58] on link "215" at bounding box center [88, 57] width 6 height 4
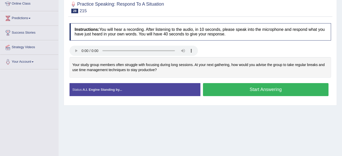
scroll to position [63, 0]
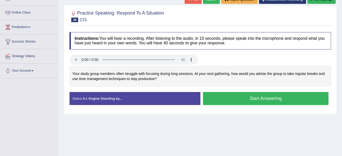
click at [247, 100] on button "Start Answering" at bounding box center [266, 98] width 126 height 13
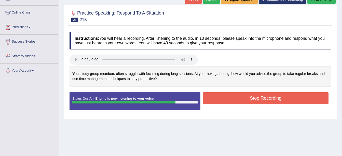
click at [245, 99] on button "Stop Recording" at bounding box center [266, 98] width 126 height 12
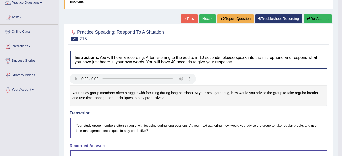
scroll to position [12, 0]
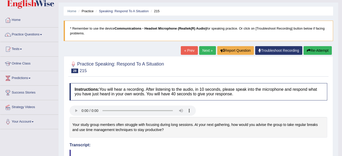
click at [199, 49] on link "Next »" at bounding box center [207, 50] width 17 height 9
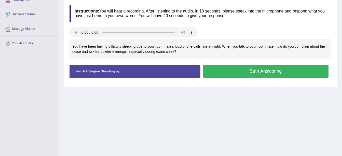
scroll to position [102, 0]
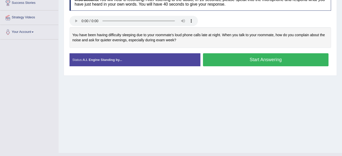
click at [241, 64] on button "Start Answering" at bounding box center [266, 59] width 126 height 13
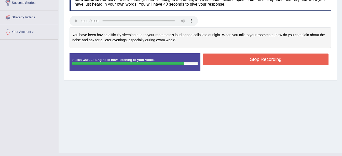
click at [241, 64] on button "Stop Recording" at bounding box center [266, 59] width 126 height 12
